Goal: Use online tool/utility: Utilize a website feature to perform a specific function

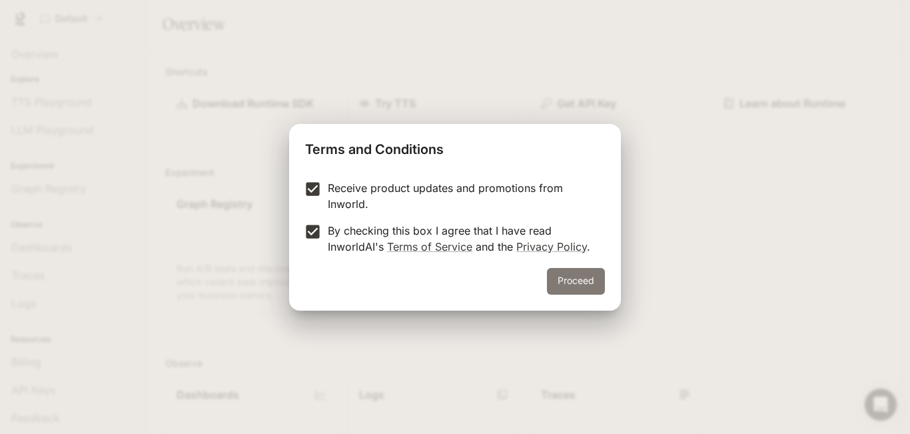
click at [565, 280] on button "Proceed" at bounding box center [576, 281] width 58 height 27
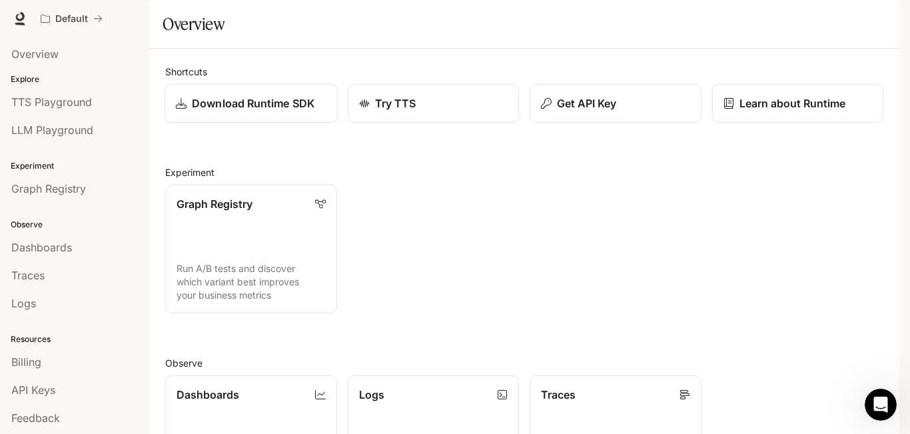
click at [260, 111] on p "Download Runtime SDK" at bounding box center [253, 103] width 123 height 16
click at [423, 111] on div "Try TTS" at bounding box center [433, 103] width 150 height 16
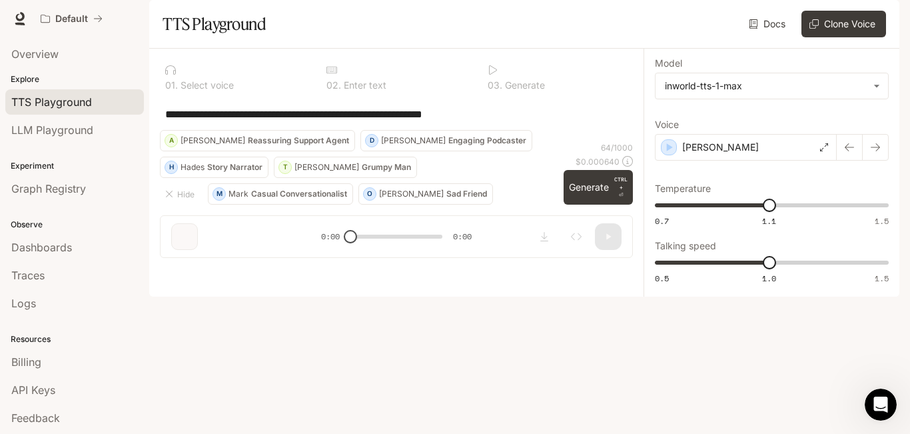
click at [219, 90] on p "Select voice" at bounding box center [206, 85] width 56 height 9
click at [208, 90] on p "Select voice" at bounding box center [206, 85] width 56 height 9
click at [367, 95] on div "0 2 . Enter text" at bounding box center [396, 77] width 150 height 36
click at [515, 90] on p "Generate" at bounding box center [523, 85] width 43 height 9
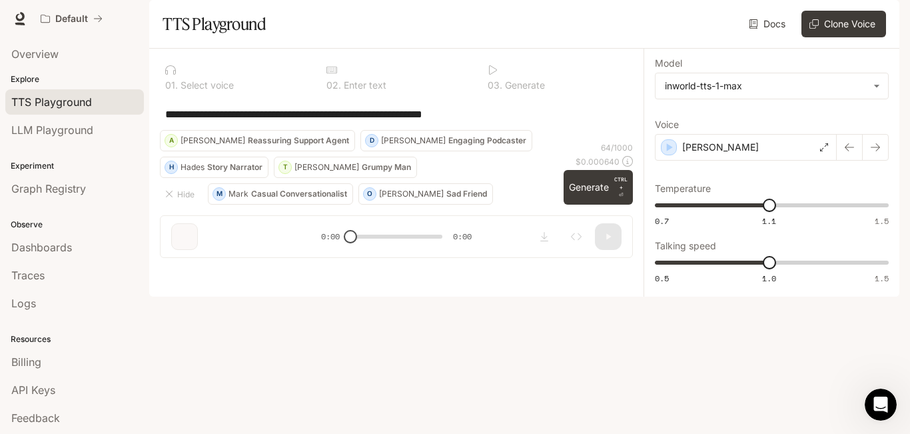
click at [491, 75] on icon at bounding box center [492, 70] width 11 height 11
